Goal: Use online tool/utility: Utilize a website feature to perform a specific function

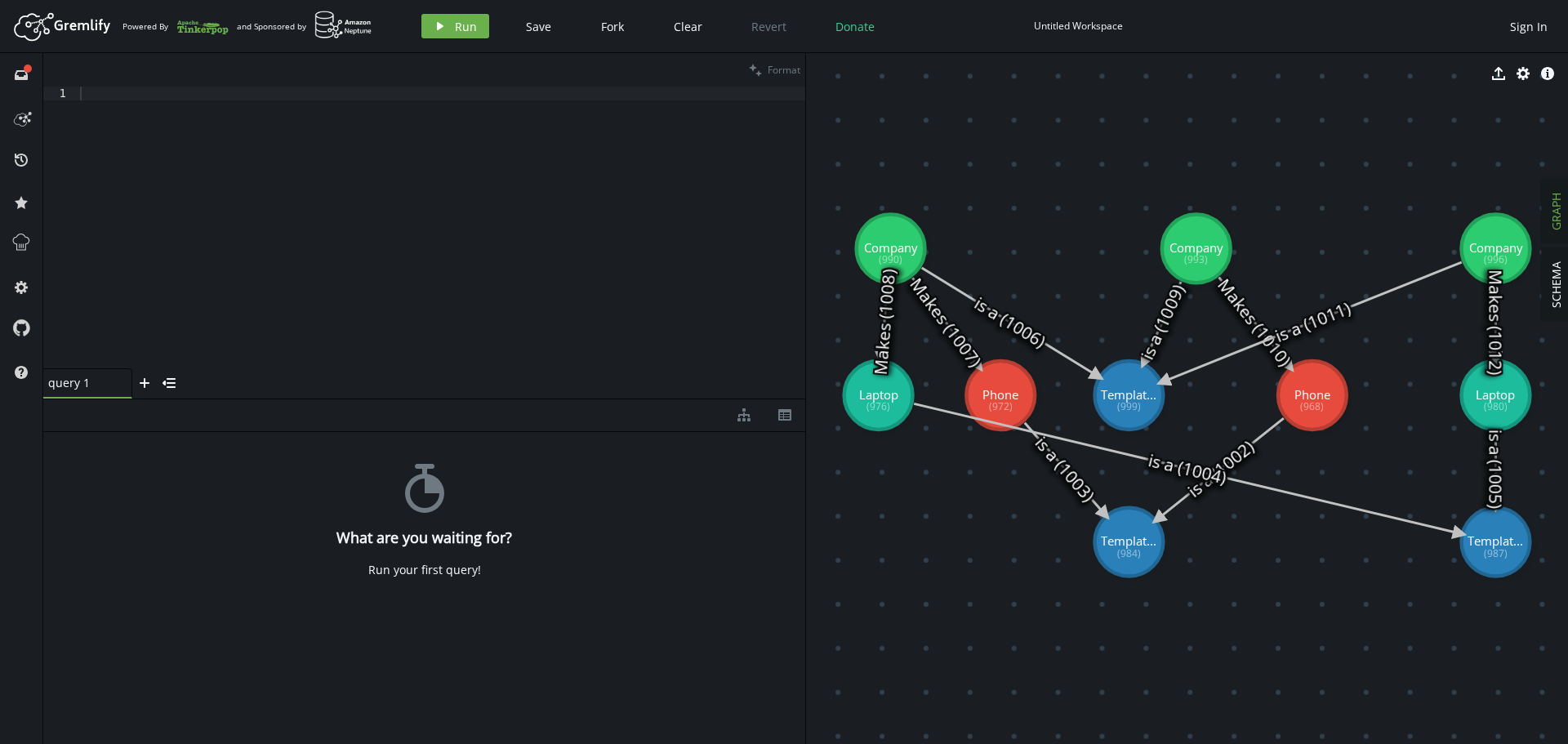
click at [433, 241] on div at bounding box center [440, 242] width 728 height 310
paste textarea
click at [777, 56] on button "clean Format" at bounding box center [774, 70] width 61 height 34
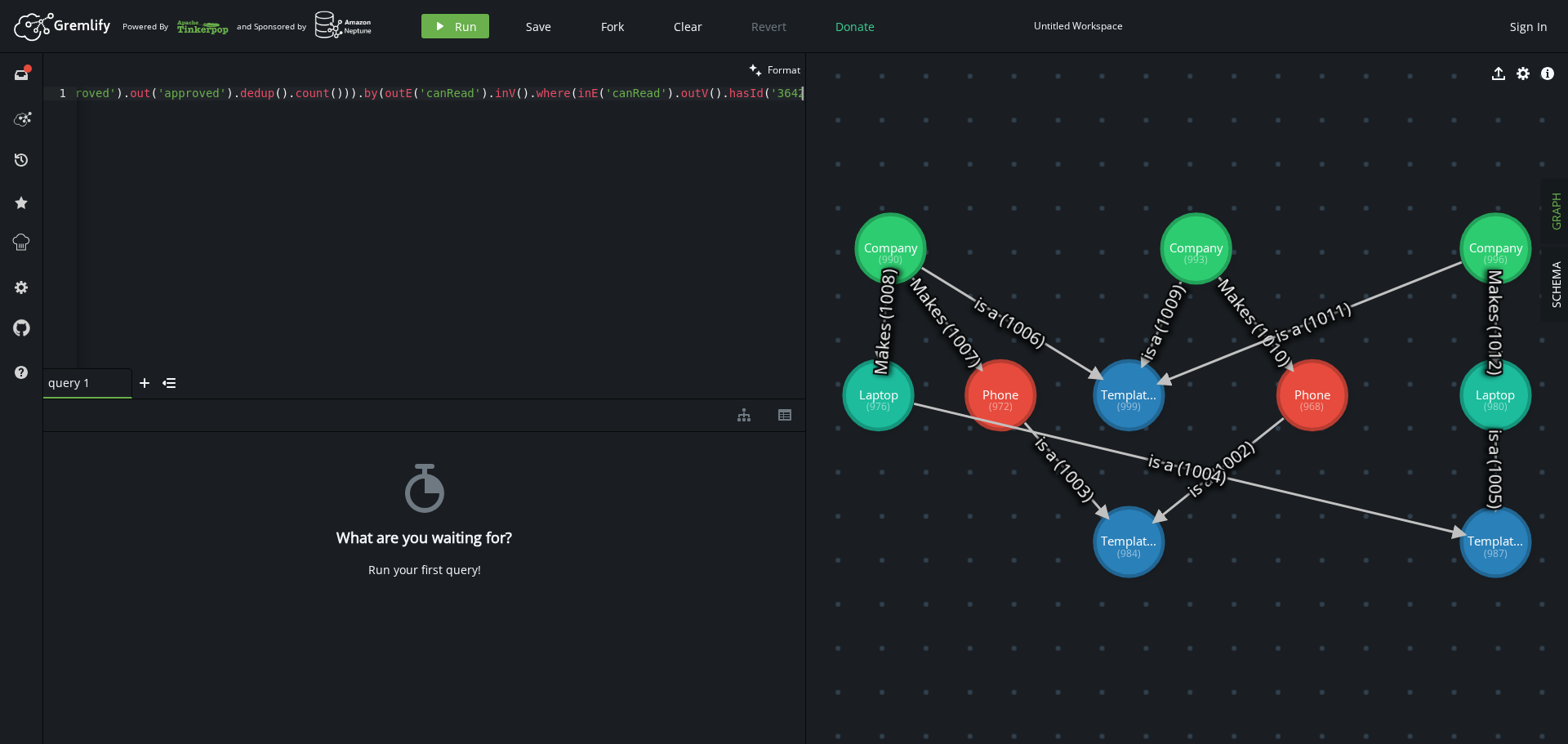
scroll to position [0, 2986]
click at [778, 61] on button "clean Format" at bounding box center [774, 70] width 61 height 34
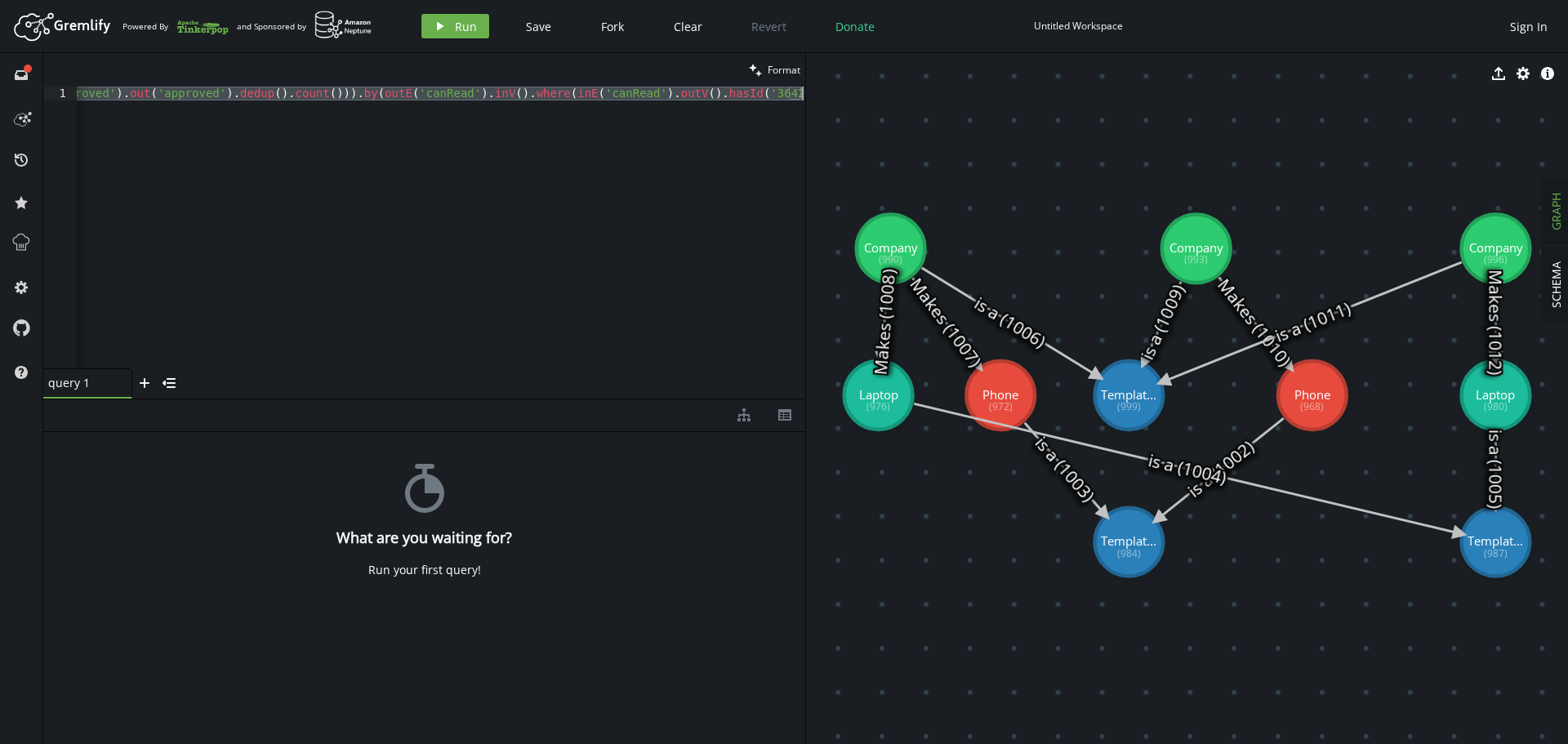
paste textarea "g.V('36422284-6021-702d-3e8e-bda3ba969bf1').out('agreed').order().by('Created A…"
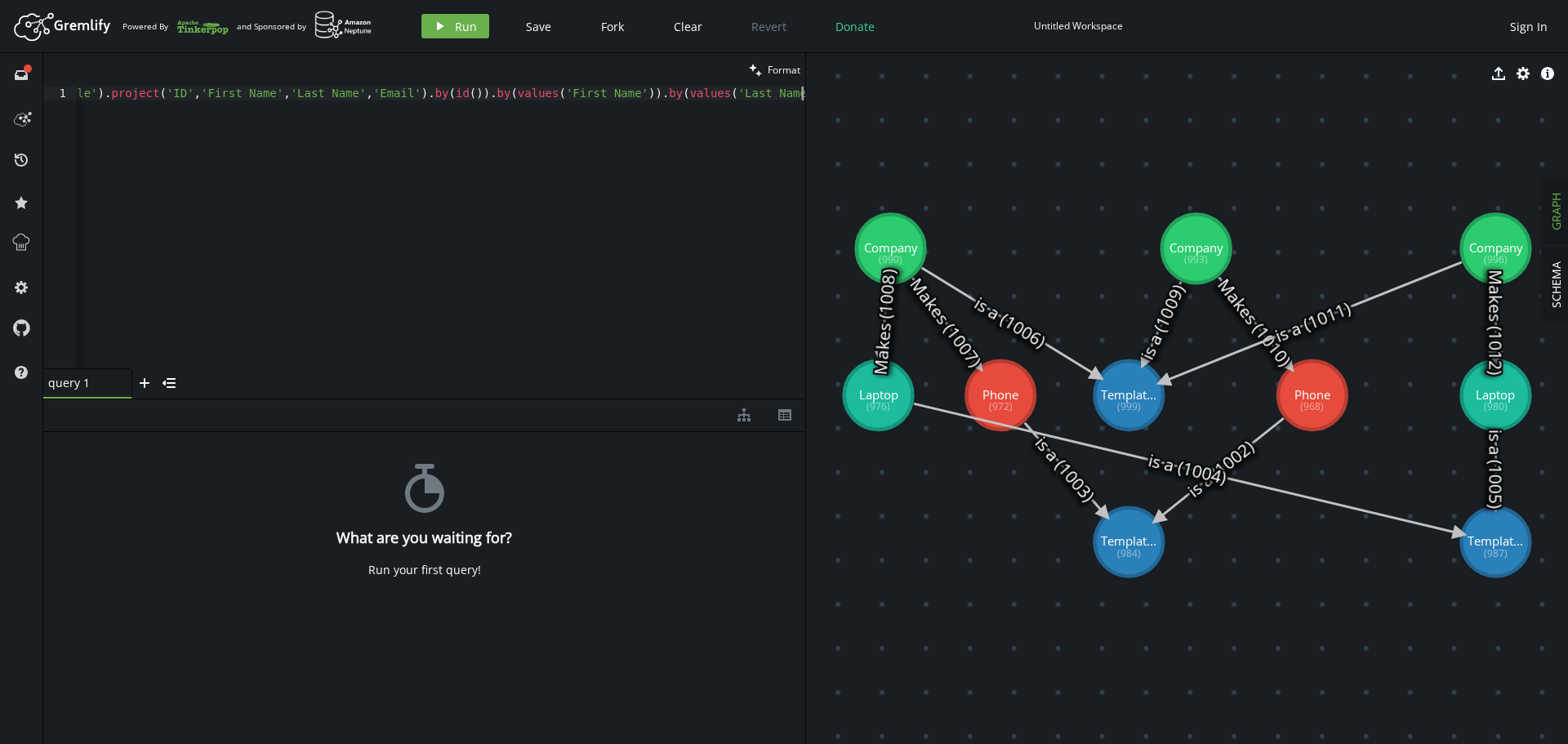
scroll to position [0, 1572]
click at [767, 62] on button "clean Format" at bounding box center [774, 70] width 61 height 34
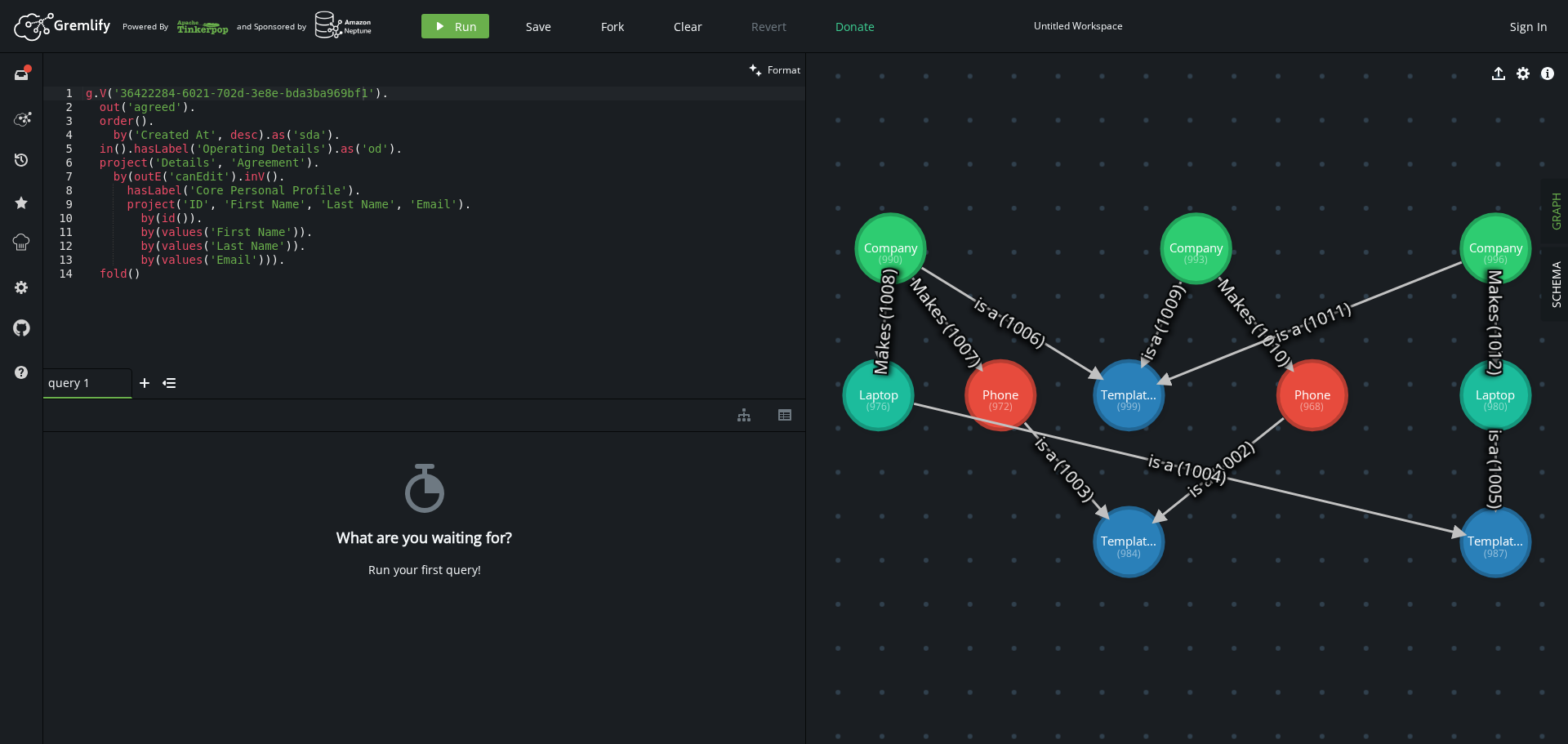
click at [311, 257] on div "g . V ( '36422284-6021-702d-3e8e-bda3ba969bf1' ) . out ( 'agreed' ) . order ( )…" at bounding box center [444, 242] width 723 height 310
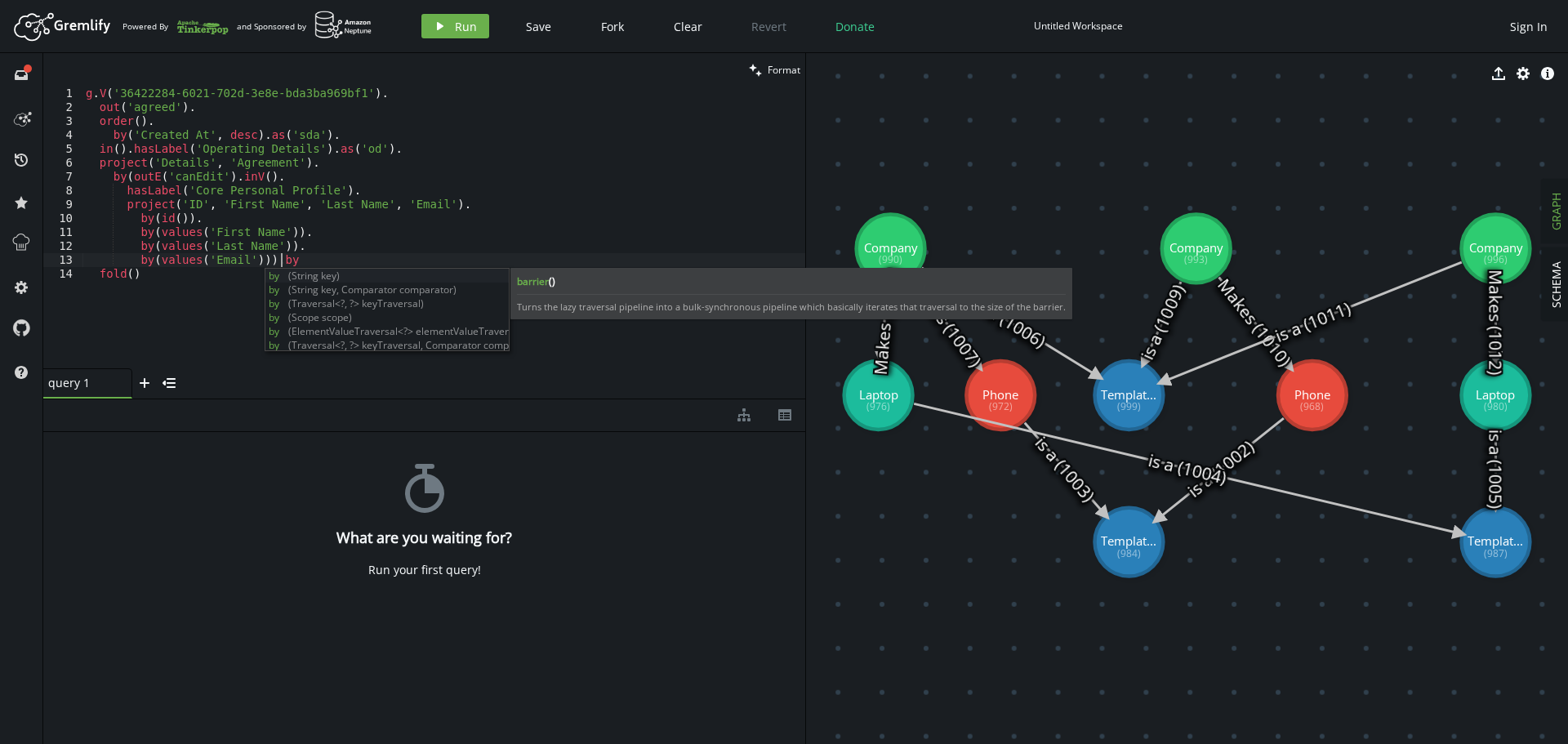
scroll to position [0, 206]
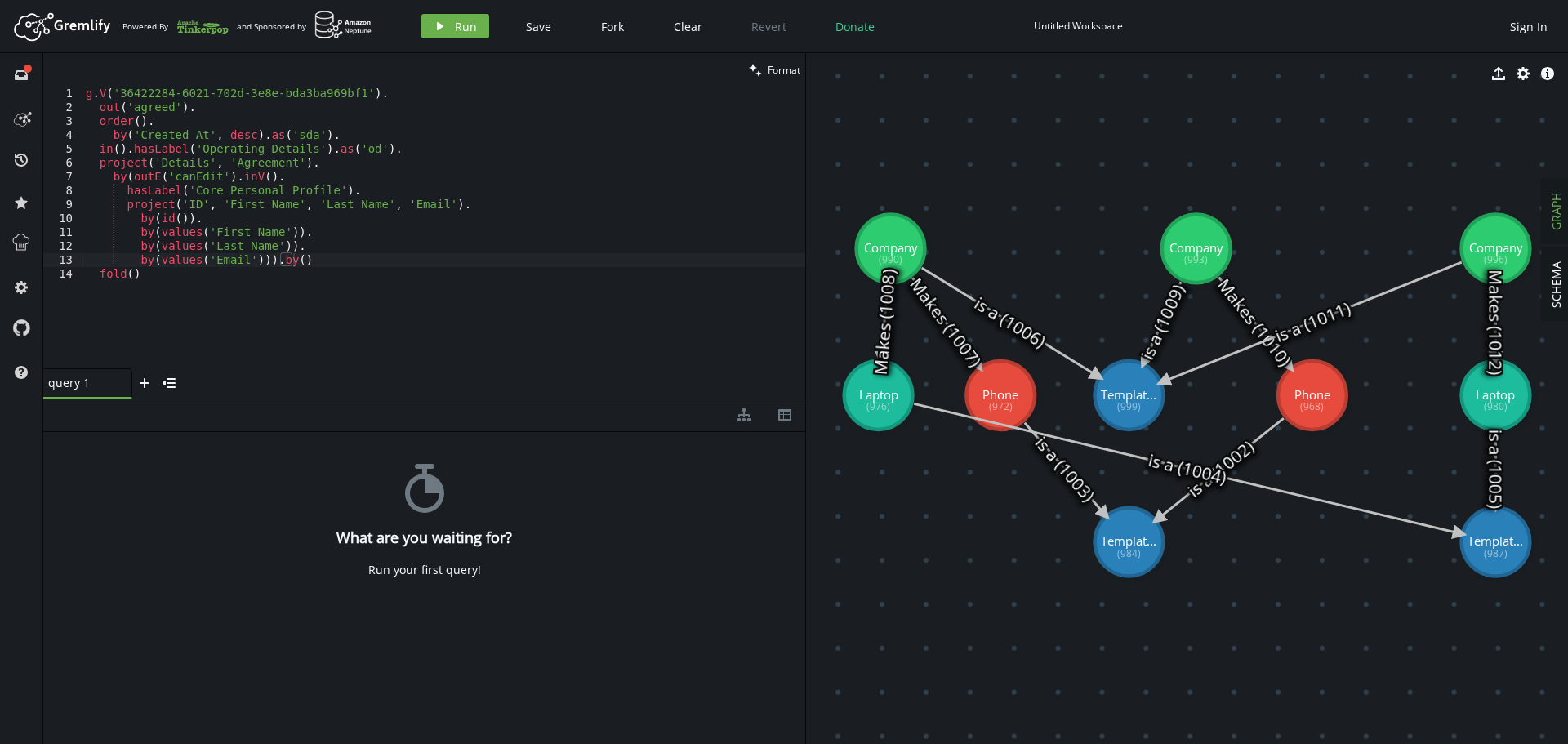
click at [286, 259] on div "g . V ( '36422284-6021-702d-3e8e-bda3ba969bf1' ) . out ( 'agreed' ) . order ( )…" at bounding box center [444, 242] width 723 height 310
click at [779, 65] on span "Format" at bounding box center [784, 70] width 33 height 13
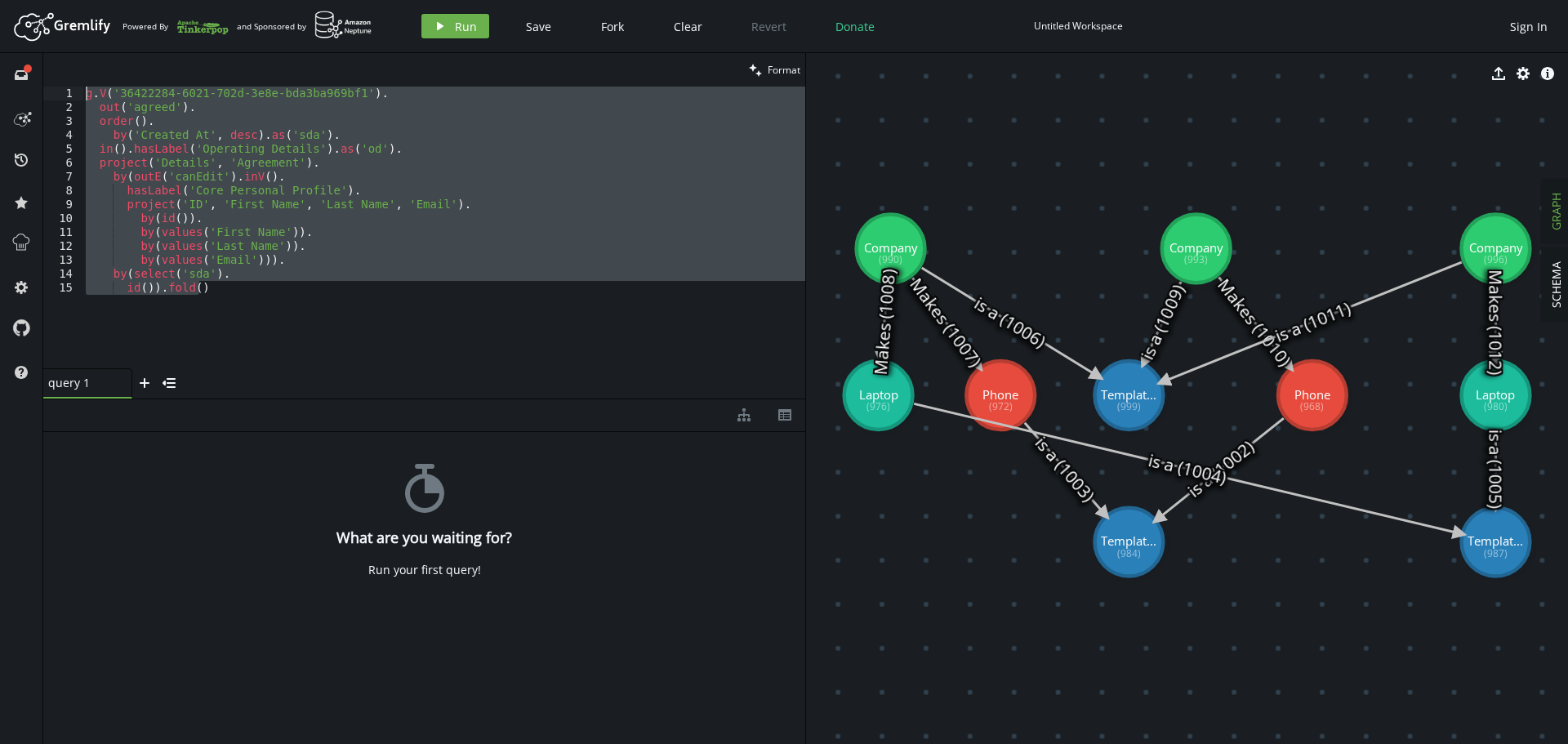
drag, startPoint x: 236, startPoint y: 288, endPoint x: 0, endPoint y: 84, distance: 311.9
click at [0, 84] on div "full-circle inbox history star cog help clean Format id()).fold() 1 2 3 4 5 6 7…" at bounding box center [784, 398] width 1568 height 691
click at [467, 218] on div "g . V ( '36422284-6021-702d-3e8e-bda3ba969bf1' ) . out ( 'agreed' ) . order ( )…" at bounding box center [444, 227] width 723 height 282
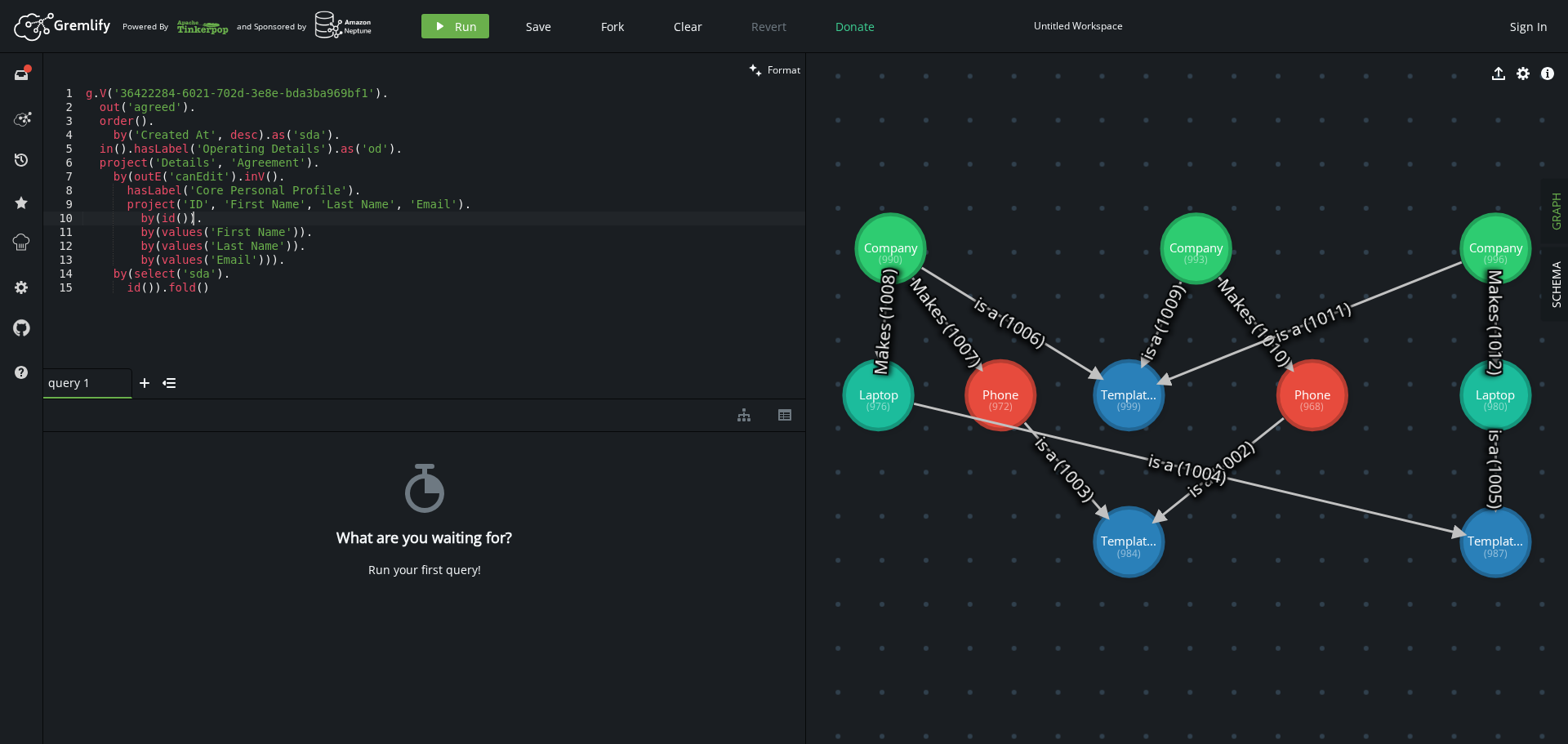
scroll to position [0, 106]
type textarea "by(select('sda'). id()).fold()"
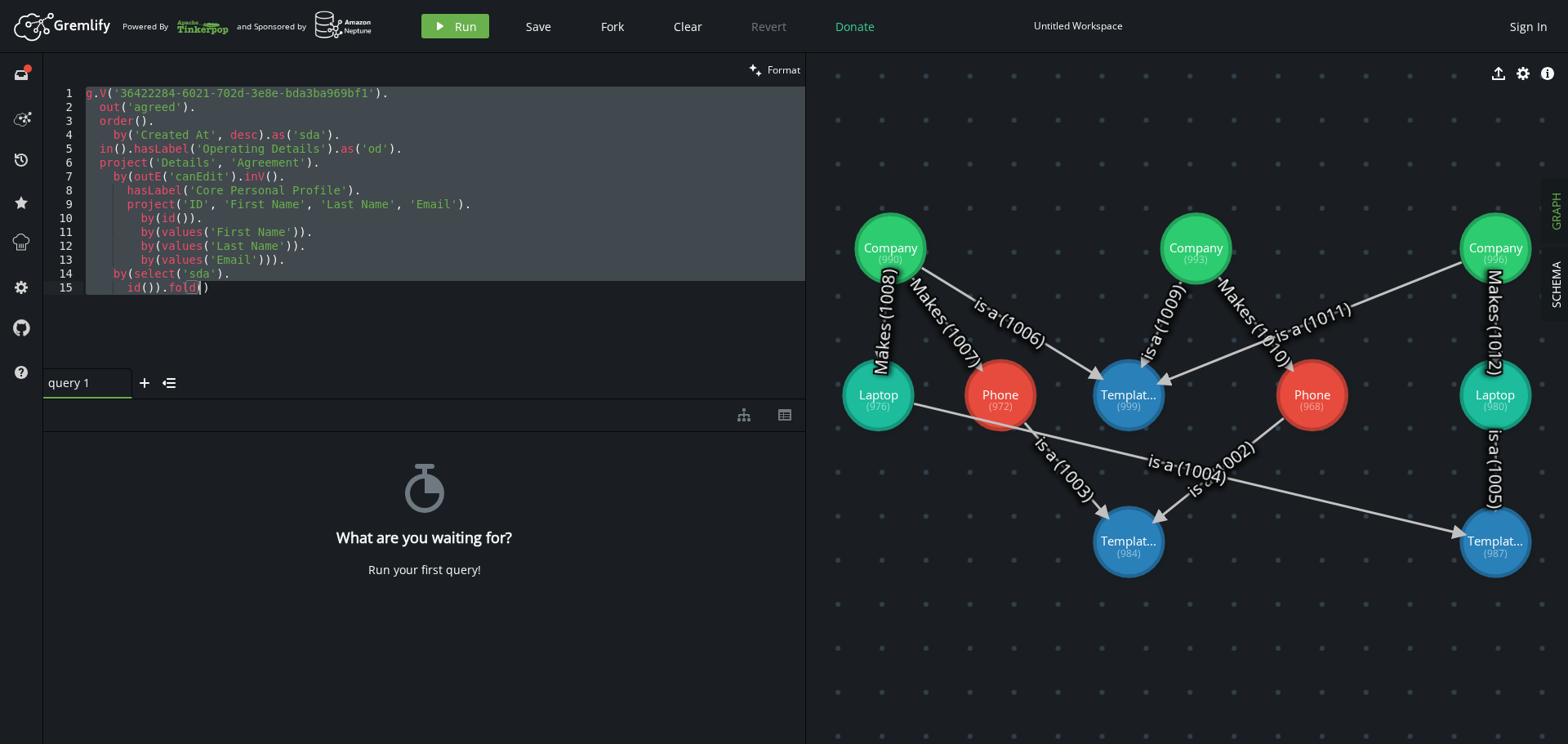
paste textarea
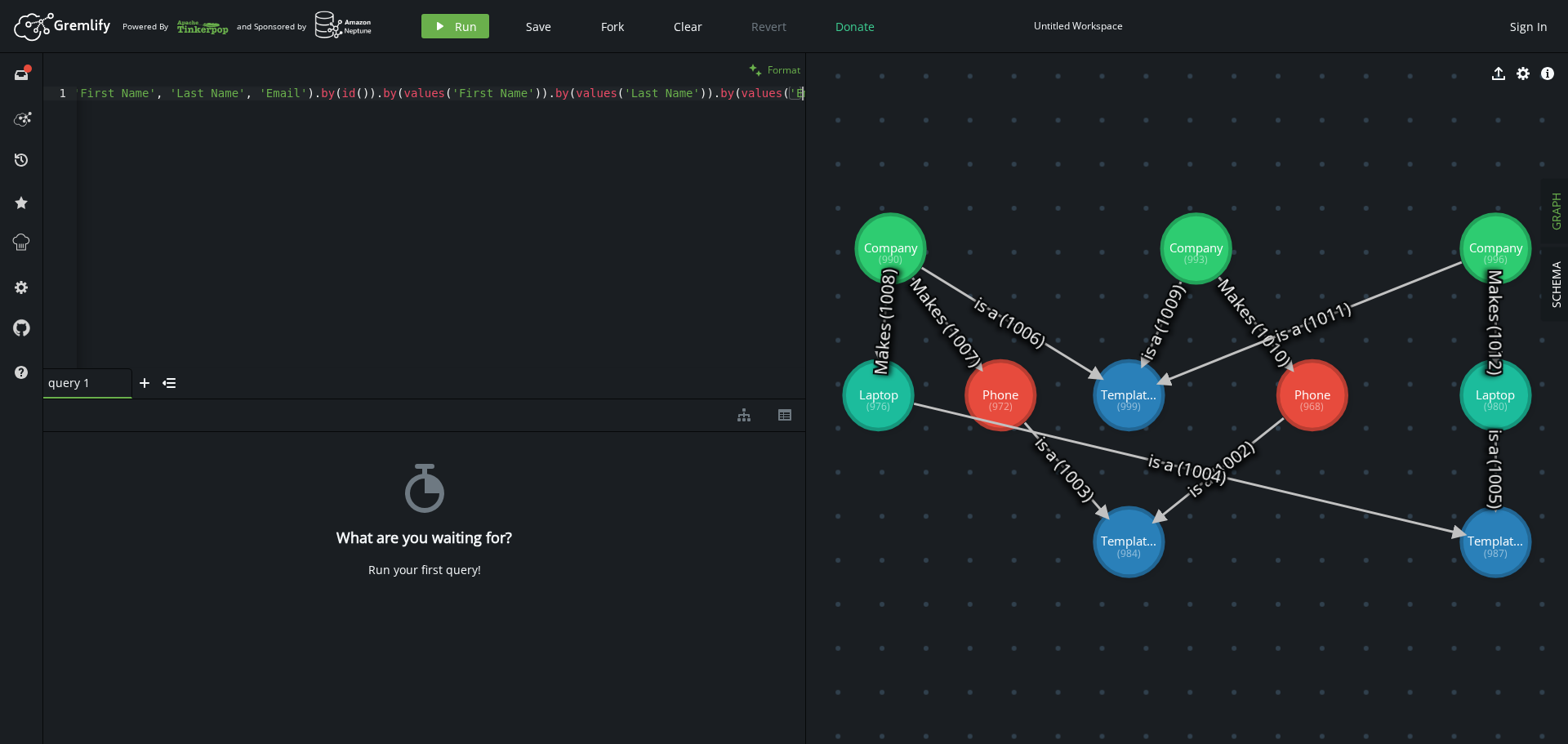
click at [768, 74] on span "Format" at bounding box center [784, 70] width 33 height 13
